Goal: Navigation & Orientation: Find specific page/section

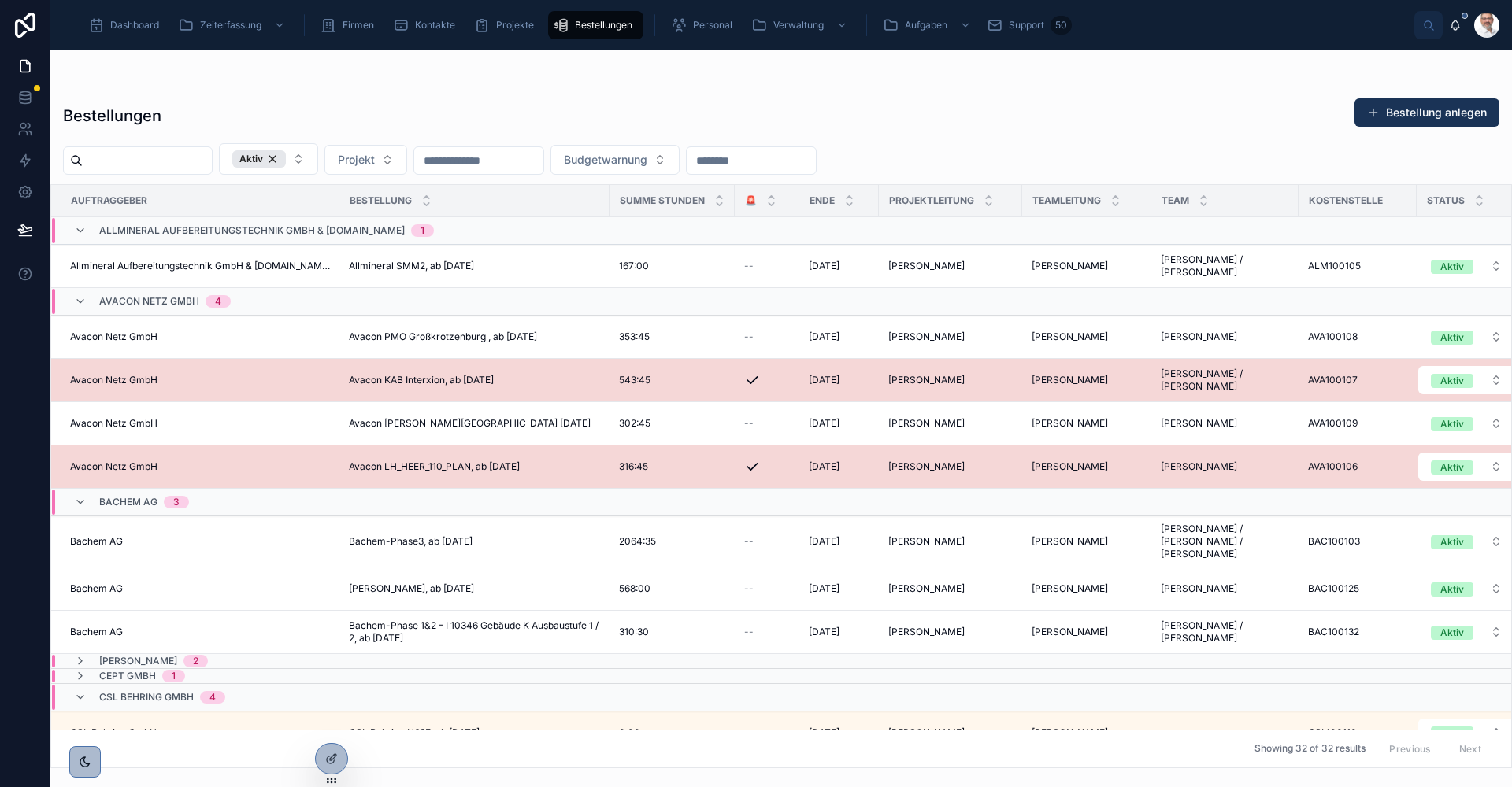
scroll to position [394, 0]
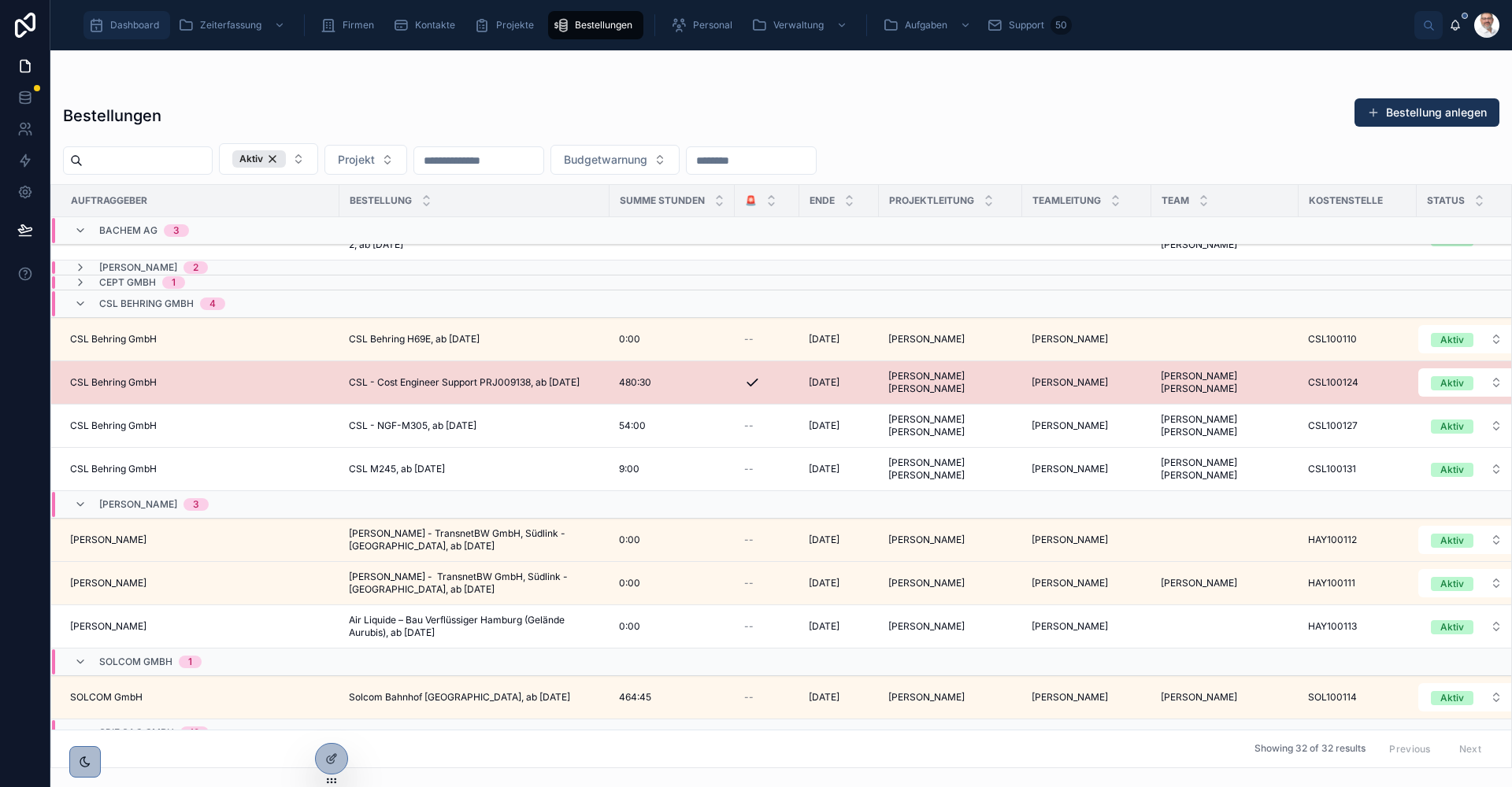
click at [132, 29] on span "Dashboard" at bounding box center [134, 25] width 49 height 13
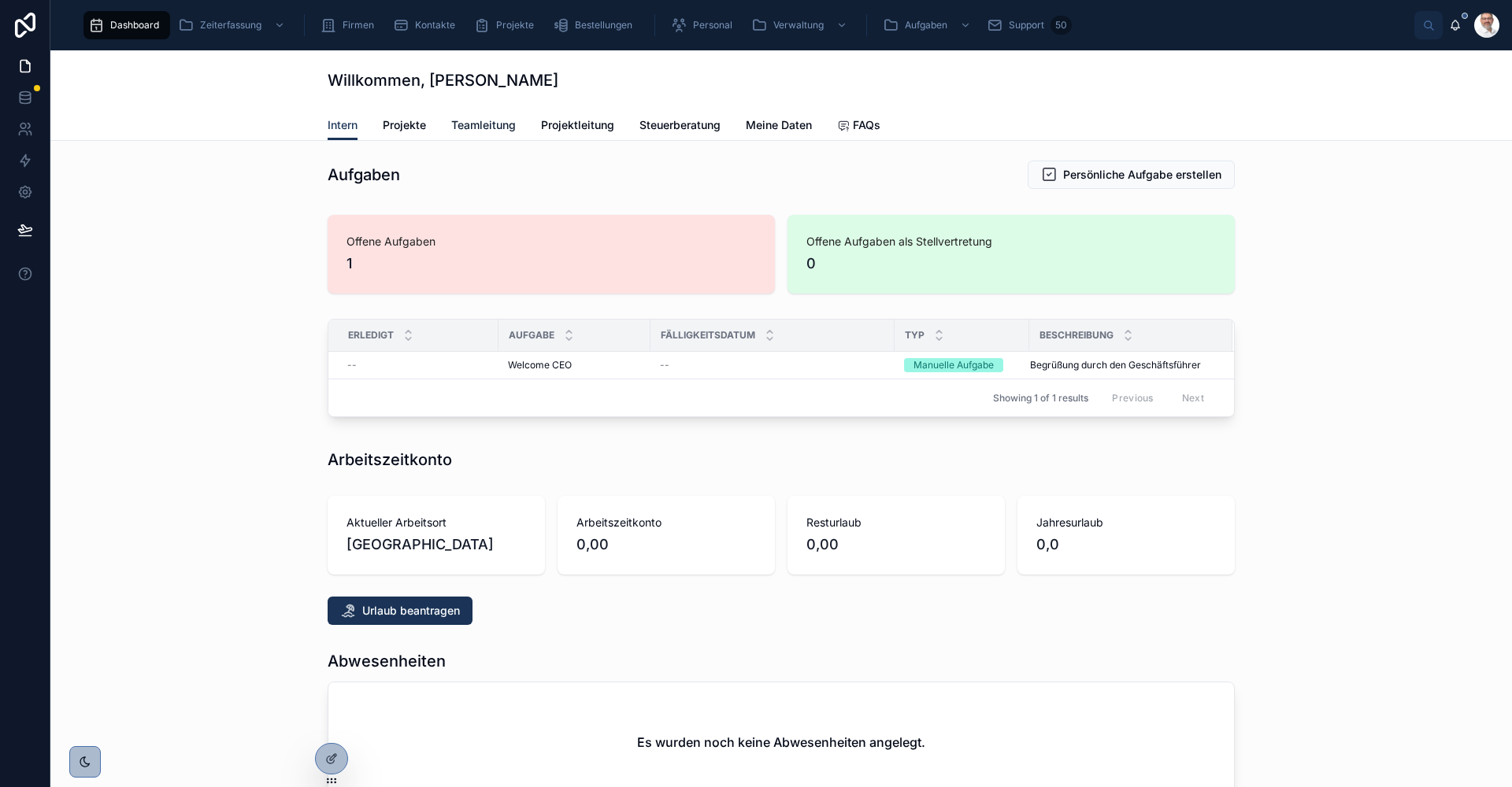
click at [485, 130] on span "Teamleitung" at bounding box center [483, 125] width 65 height 15
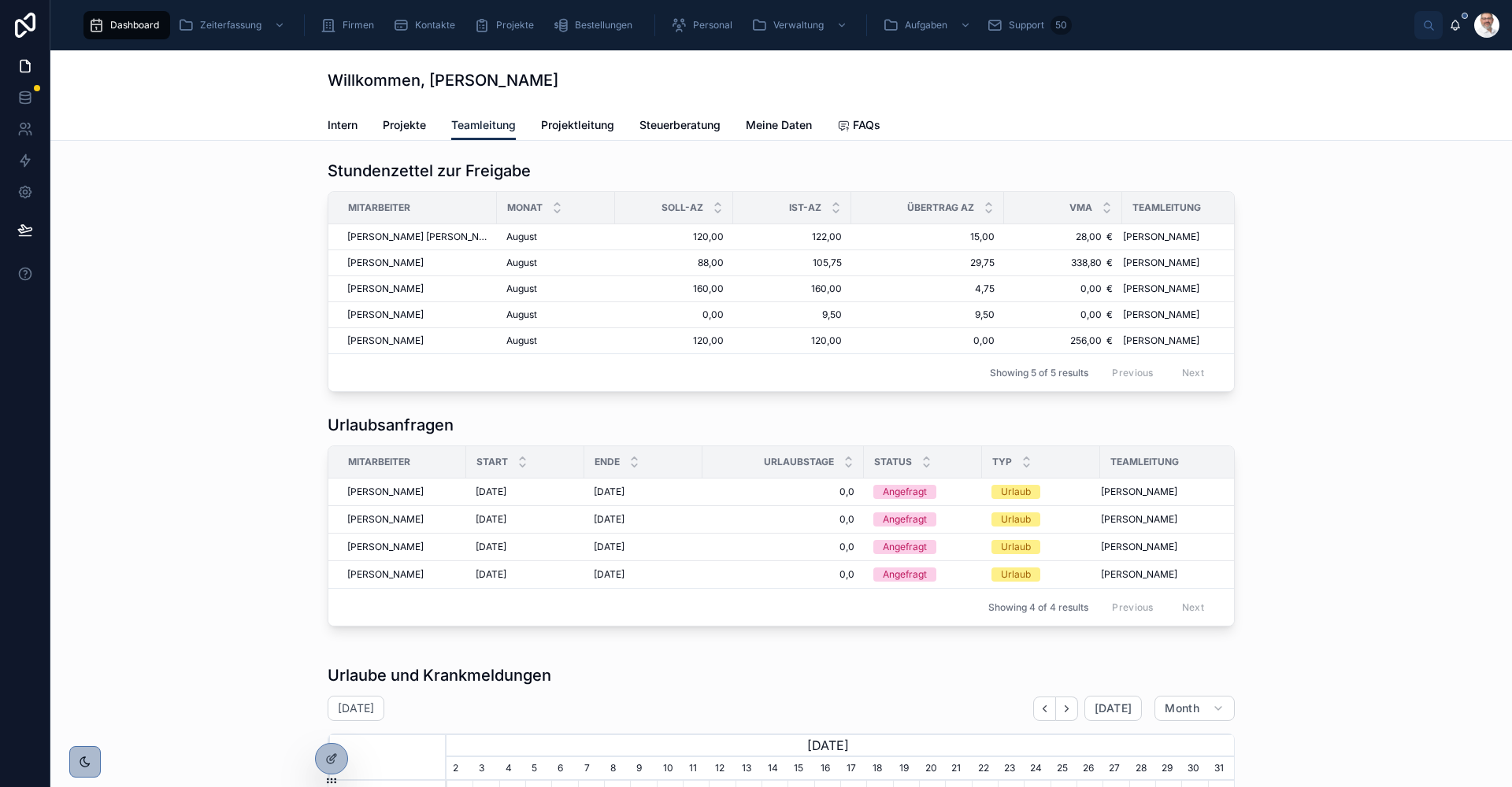
scroll to position [0, 787]
click at [1184, 302] on span "Freigeben" at bounding box center [1196, 302] width 45 height 13
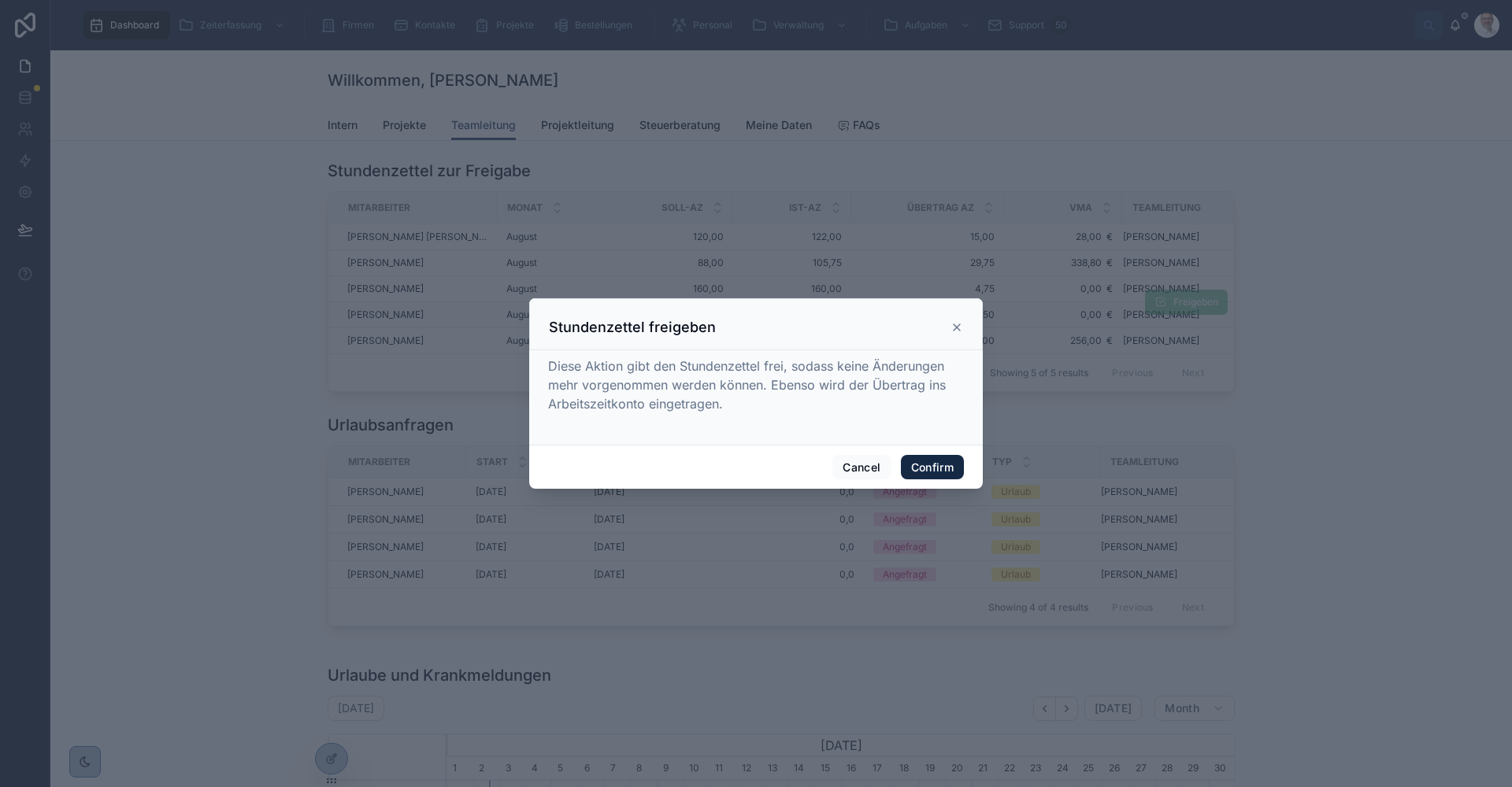
click at [925, 463] on button "Confirm" at bounding box center [932, 467] width 63 height 25
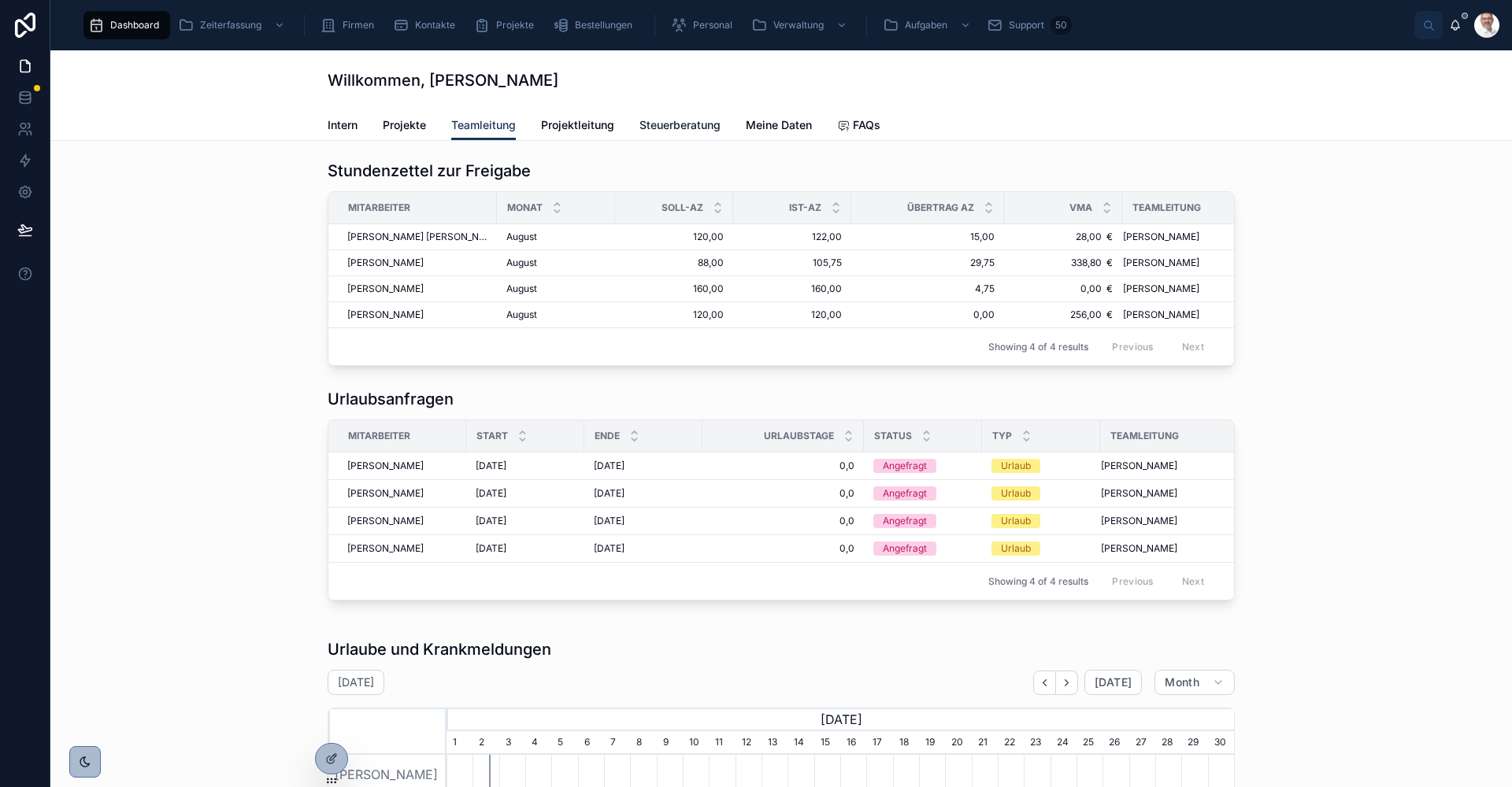
click at [693, 122] on span "Steuerberatung" at bounding box center [680, 125] width 81 height 15
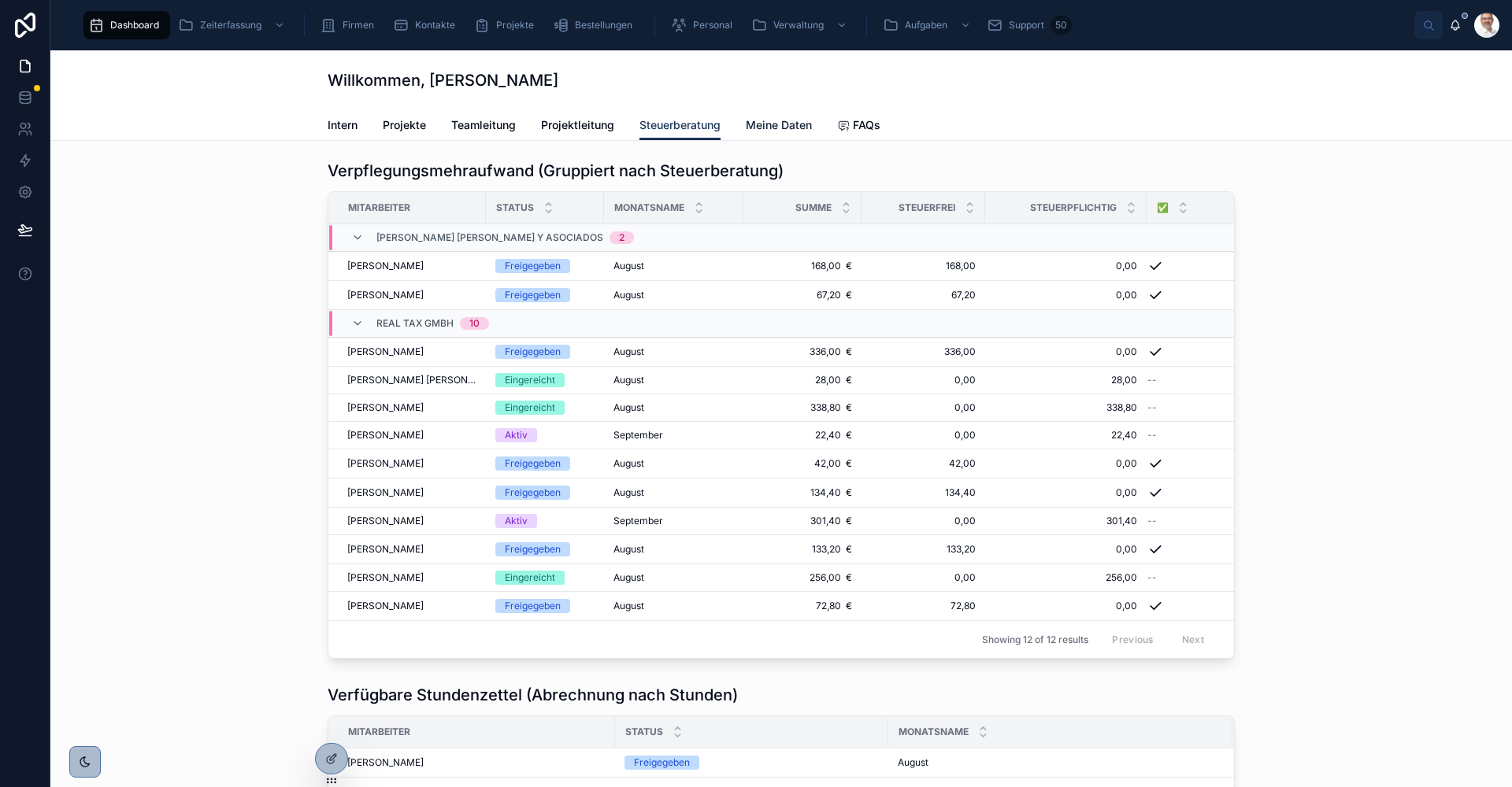
click at [780, 120] on span "Meine Daten" at bounding box center [779, 125] width 66 height 15
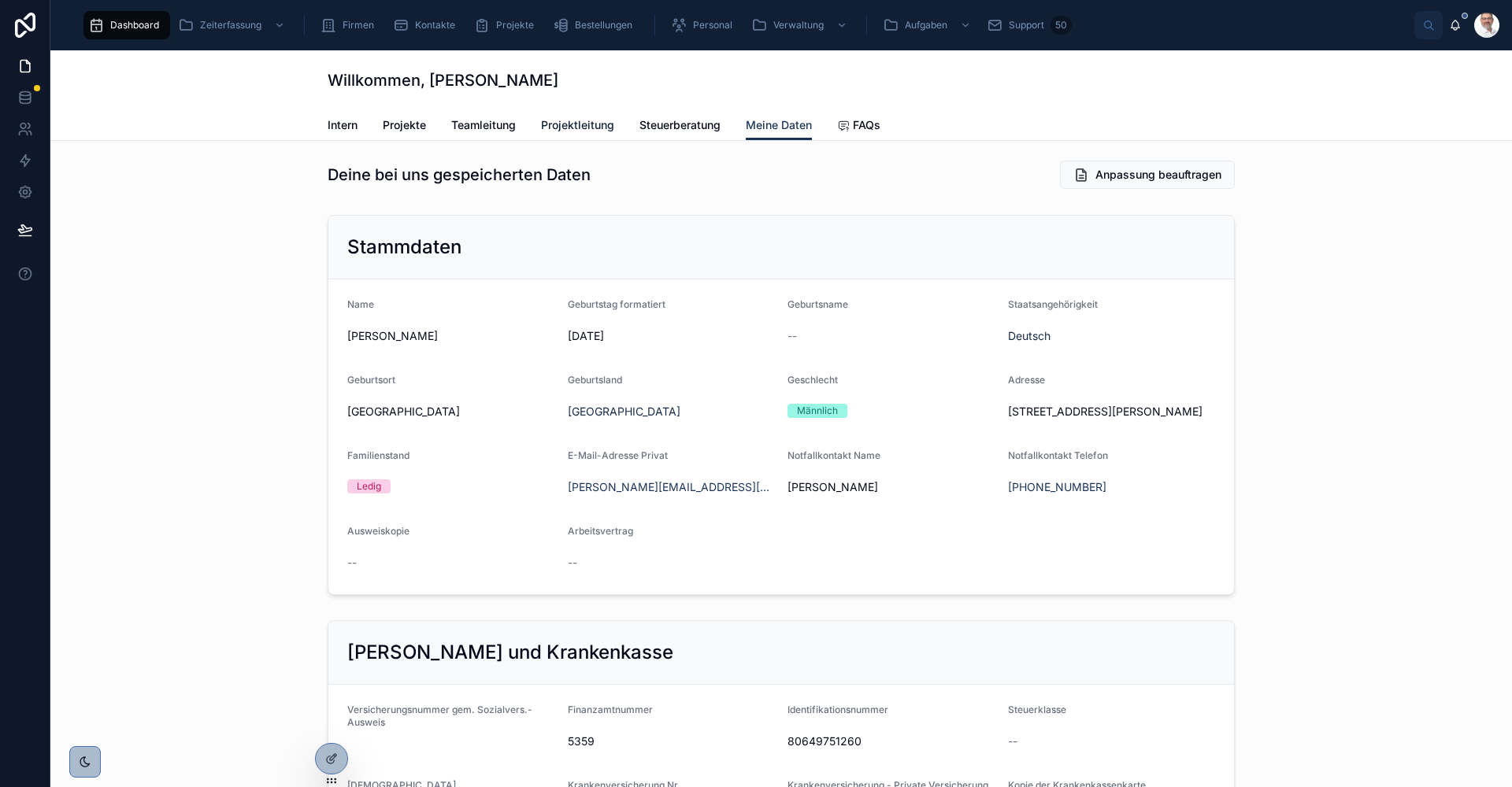
click at [573, 121] on span "Projektleitung" at bounding box center [578, 125] width 73 height 15
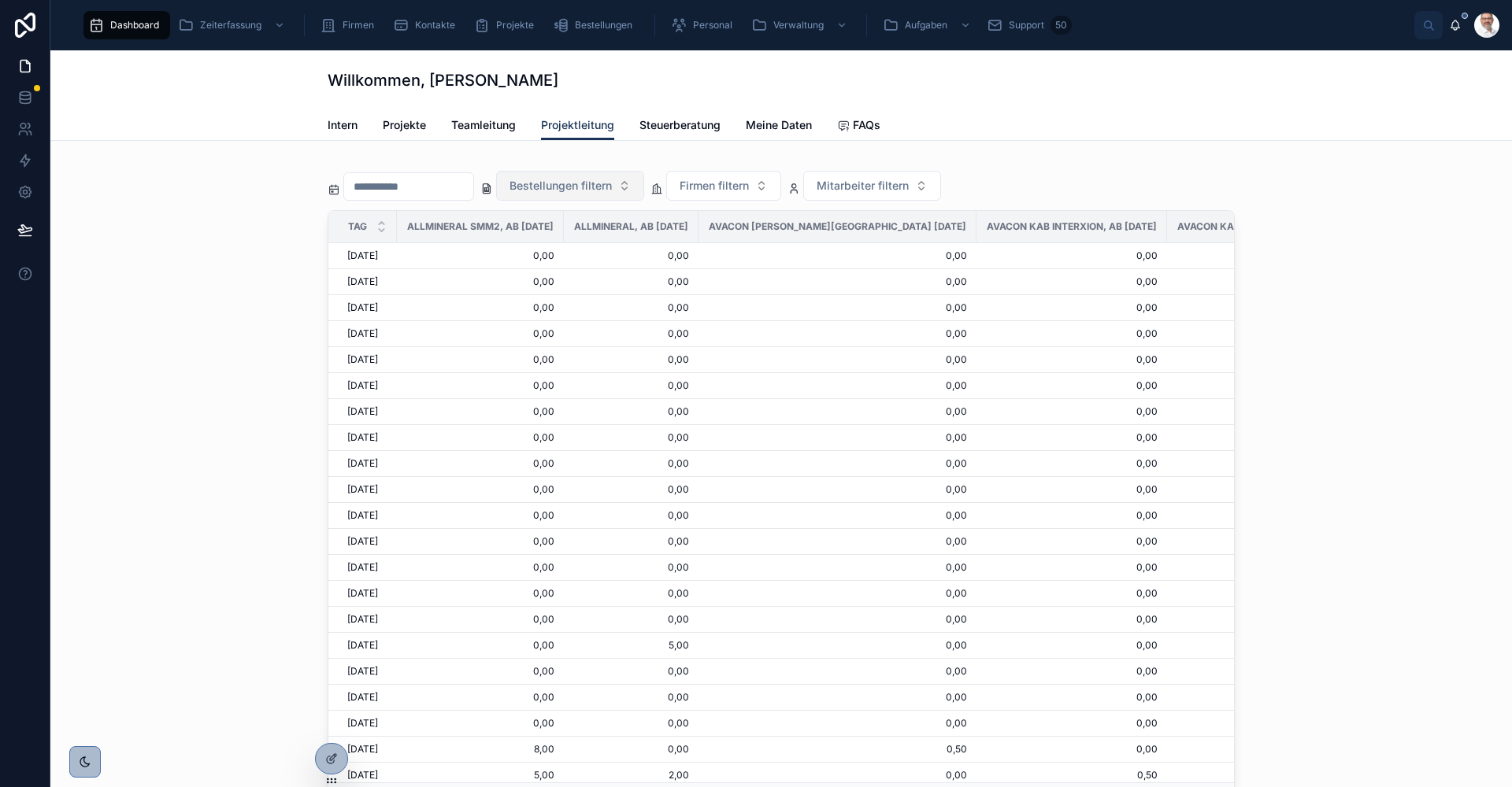
click at [612, 188] on span "Bestellungen filtern" at bounding box center [561, 186] width 102 height 15
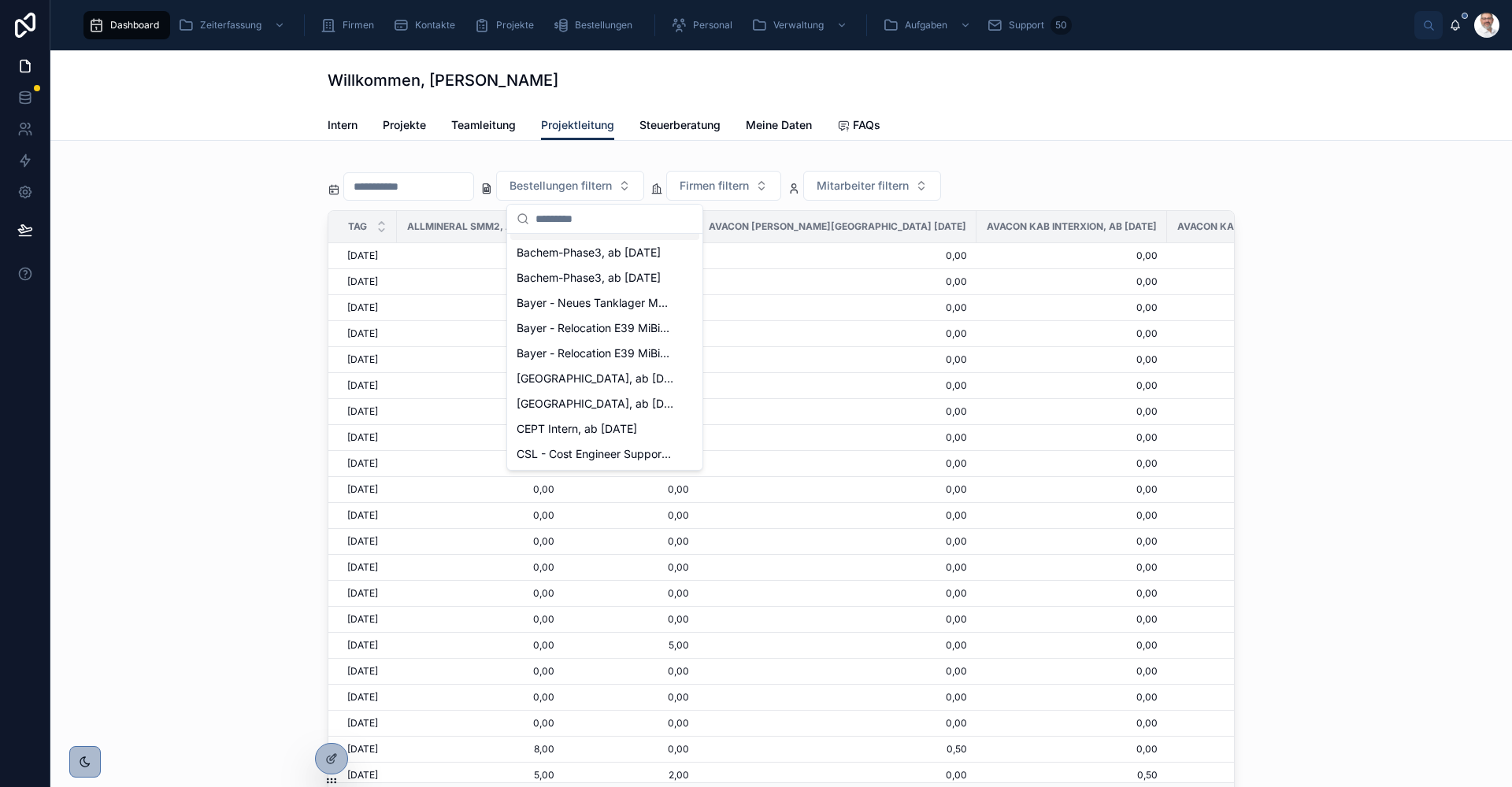
scroll to position [630, 0]
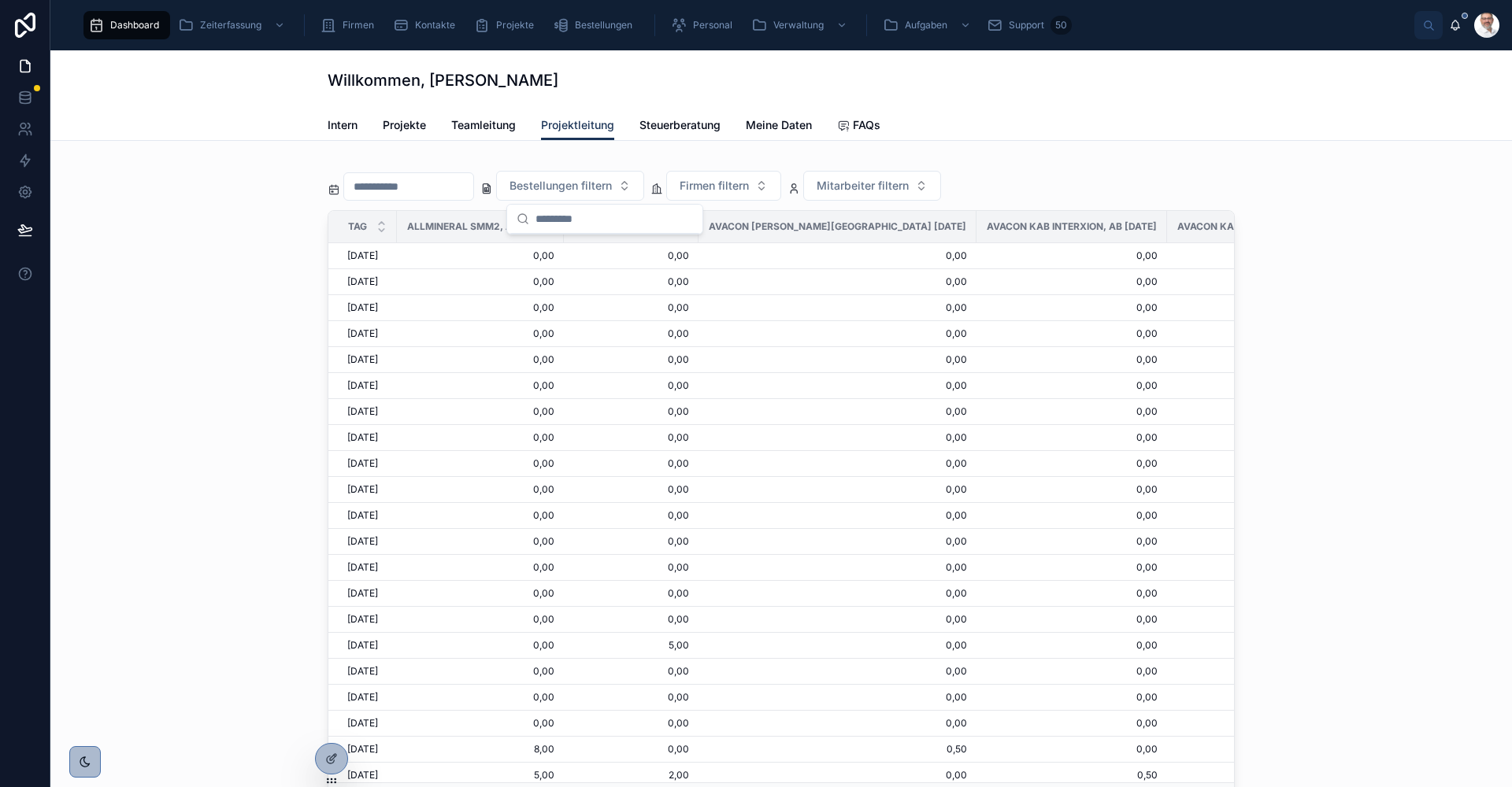
click at [1163, 111] on div "Intern Projekte Teamleitung Projektleitung Steuerberatung Meine Daten FAQs" at bounding box center [782, 124] width 908 height 30
click at [407, 131] on span "Projekte" at bounding box center [404, 125] width 43 height 15
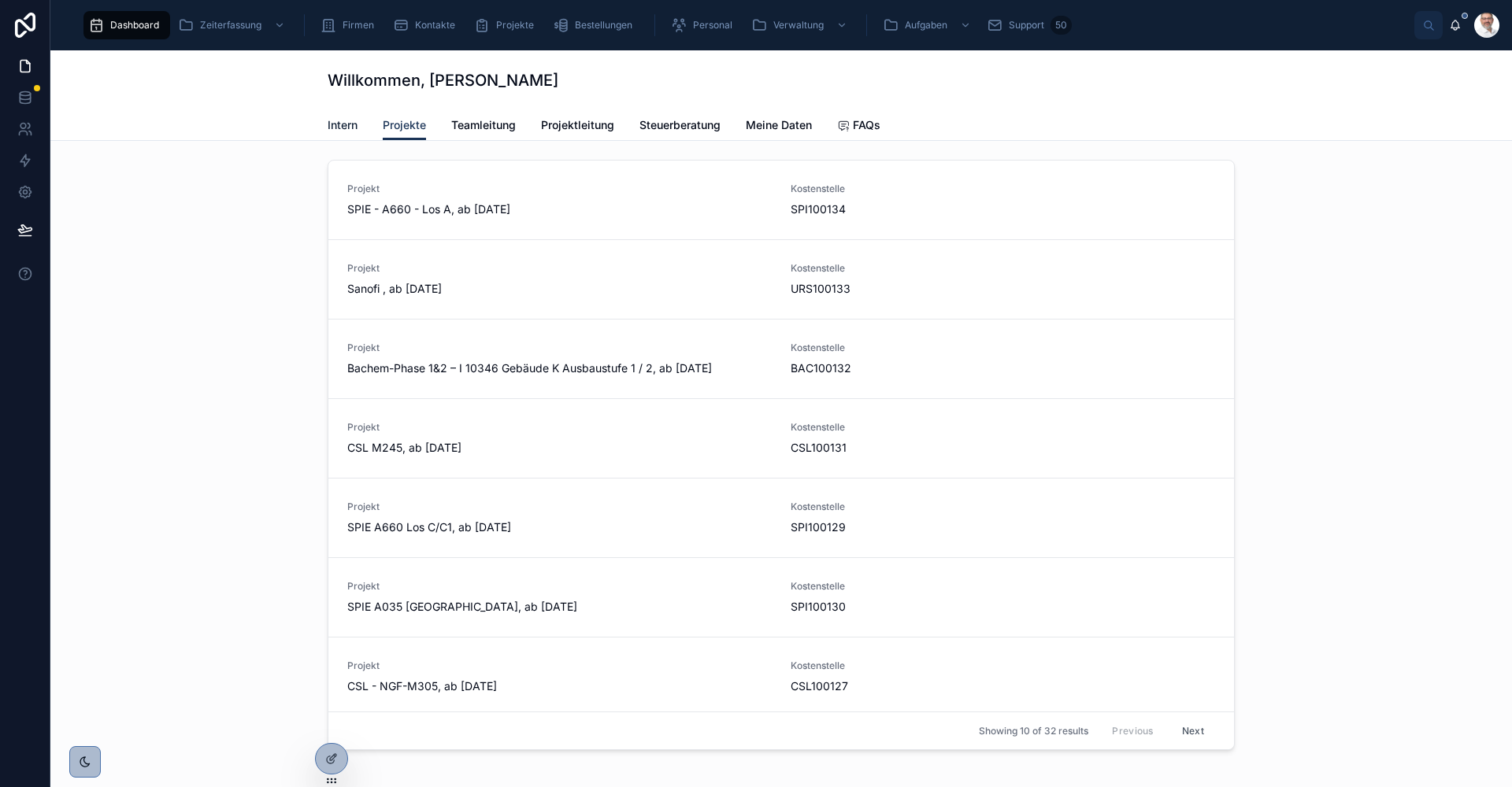
click at [334, 128] on span "Intern" at bounding box center [342, 125] width 30 height 15
